Goal: Task Accomplishment & Management: Use online tool/utility

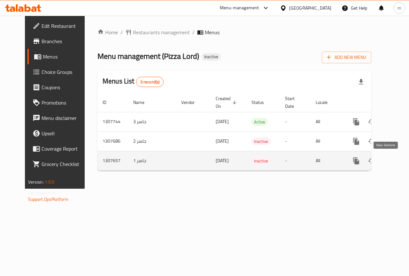
click at [395, 159] on link "enhanced table" at bounding box center [402, 160] width 15 height 15
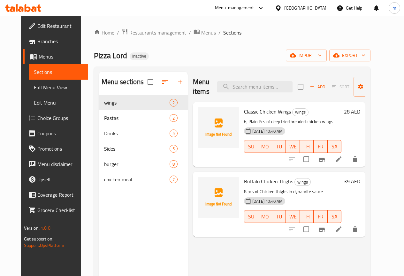
click at [201, 31] on span "Menus" at bounding box center [208, 33] width 15 height 8
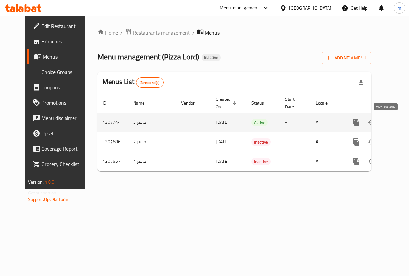
click at [398, 124] on icon "enhanced table" at bounding box center [402, 123] width 8 height 8
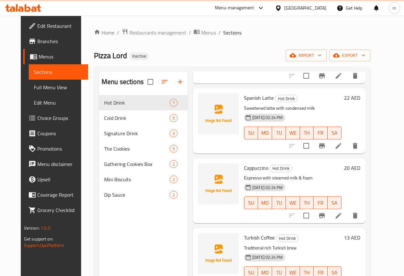
scroll to position [224, 0]
click at [201, 35] on span "Menus" at bounding box center [208, 33] width 15 height 8
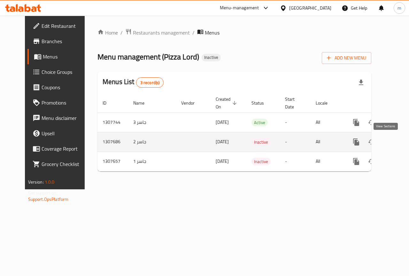
click at [398, 141] on icon "enhanced table" at bounding box center [402, 142] width 8 height 8
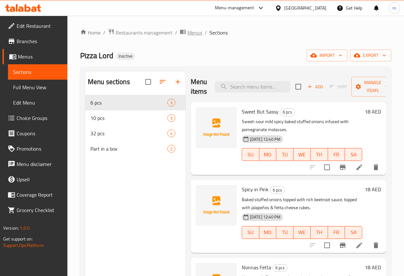
click at [186, 33] on span "breadcrumb" at bounding box center [184, 32] width 8 height 8
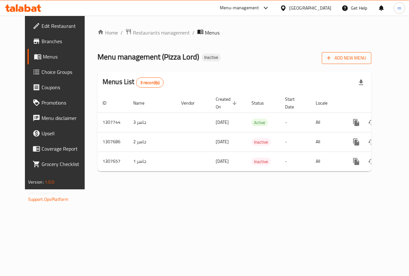
click at [332, 57] on icon "button" at bounding box center [329, 58] width 6 height 6
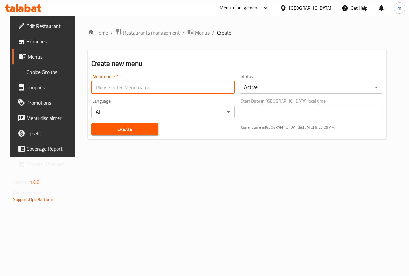
click at [192, 87] on input "text" at bounding box center [162, 87] width 143 height 13
type input "m"
type input "[PERSON_NAME] 1"
click at [126, 129] on span "Create" at bounding box center [124, 129] width 57 height 8
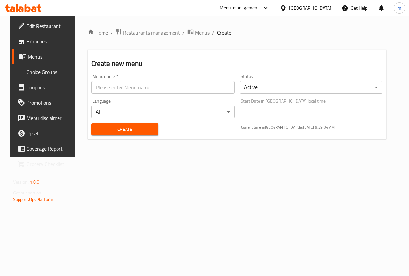
click at [187, 30] on icon "breadcrumb" at bounding box center [190, 31] width 6 height 6
